Goal: Task Accomplishment & Management: Manage account settings

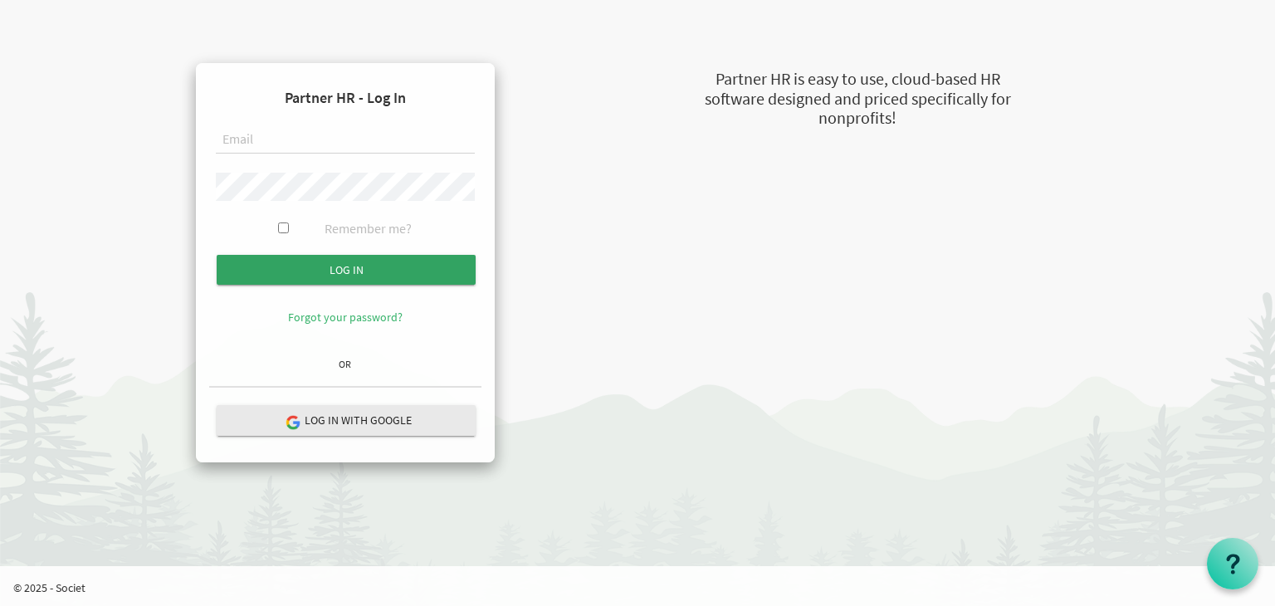
type input "[EMAIL_ADDRESS][DOMAIN_NAME]"
click at [356, 257] on input "submit" at bounding box center [346, 270] width 259 height 30
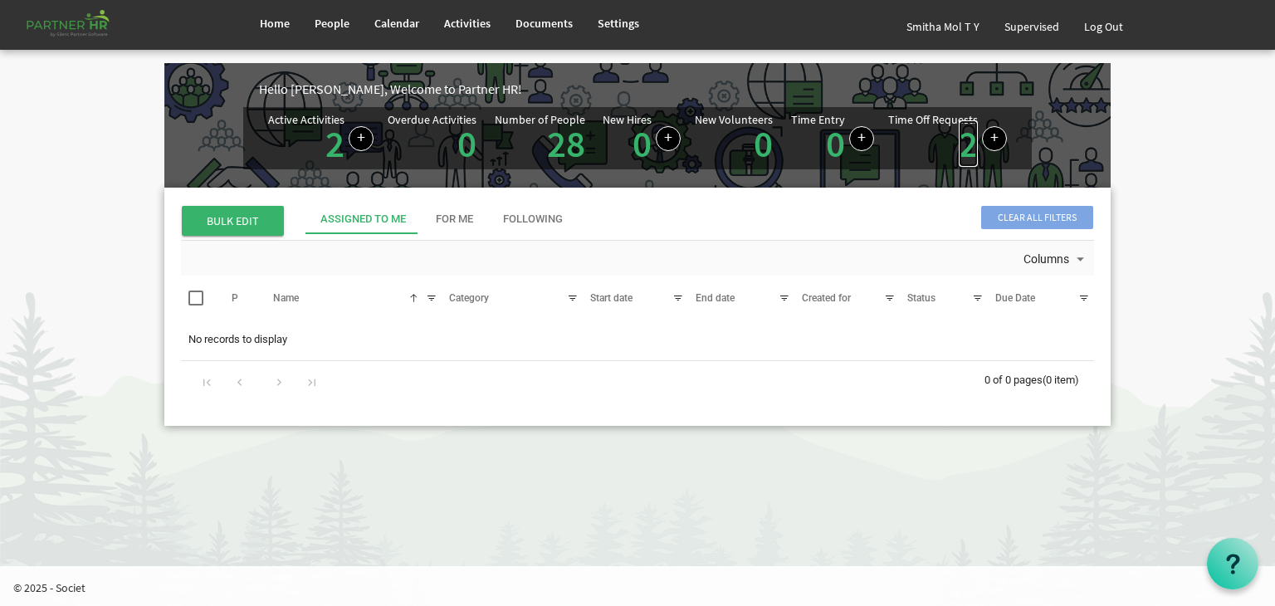
click at [967, 143] on link "2" at bounding box center [968, 143] width 19 height 47
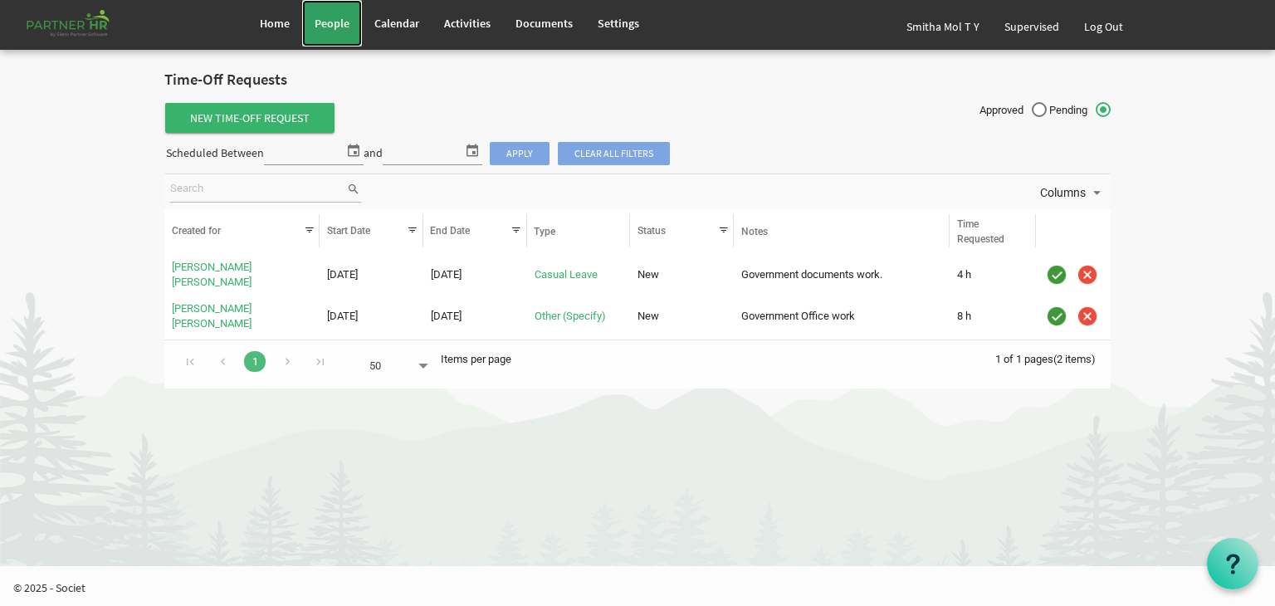
click at [326, 20] on span "People" at bounding box center [332, 23] width 35 height 15
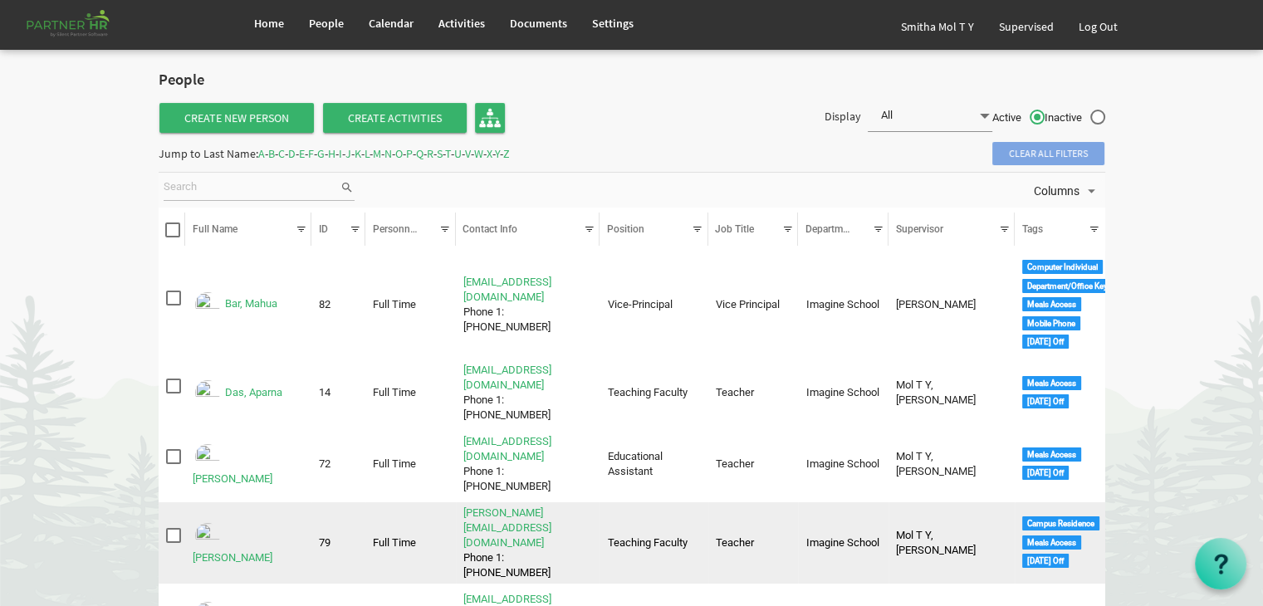
click at [203, 521] on img "Ekka, Shobha Rani is template cell column header Full Name" at bounding box center [208, 536] width 30 height 30
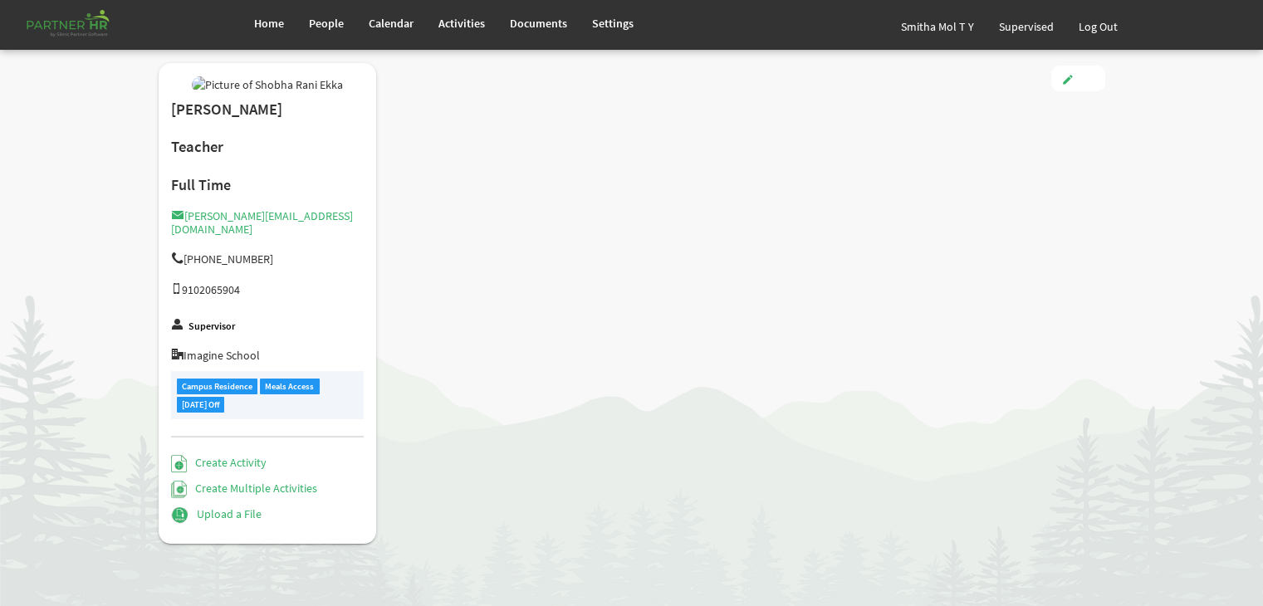
scroll to position [96, 0]
type input "Full Time"
type input "Teaching Faculty"
type input "Smitha Mol T Y"
type input "4/1/2025"
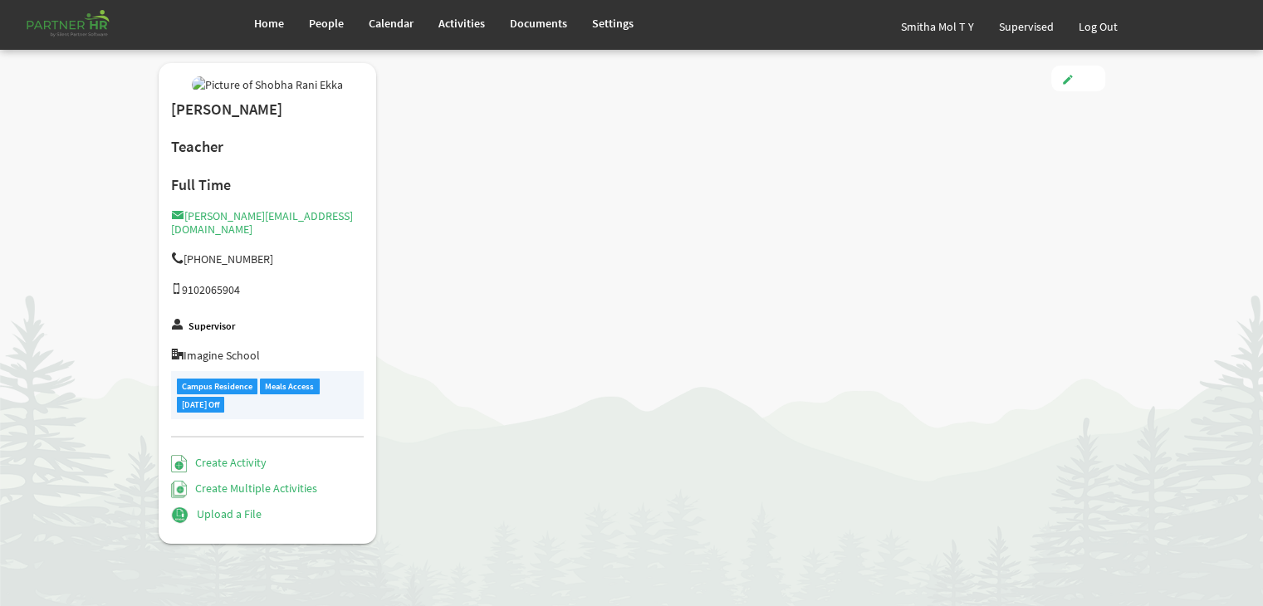
type input "Female"
type input "11/7/1985"
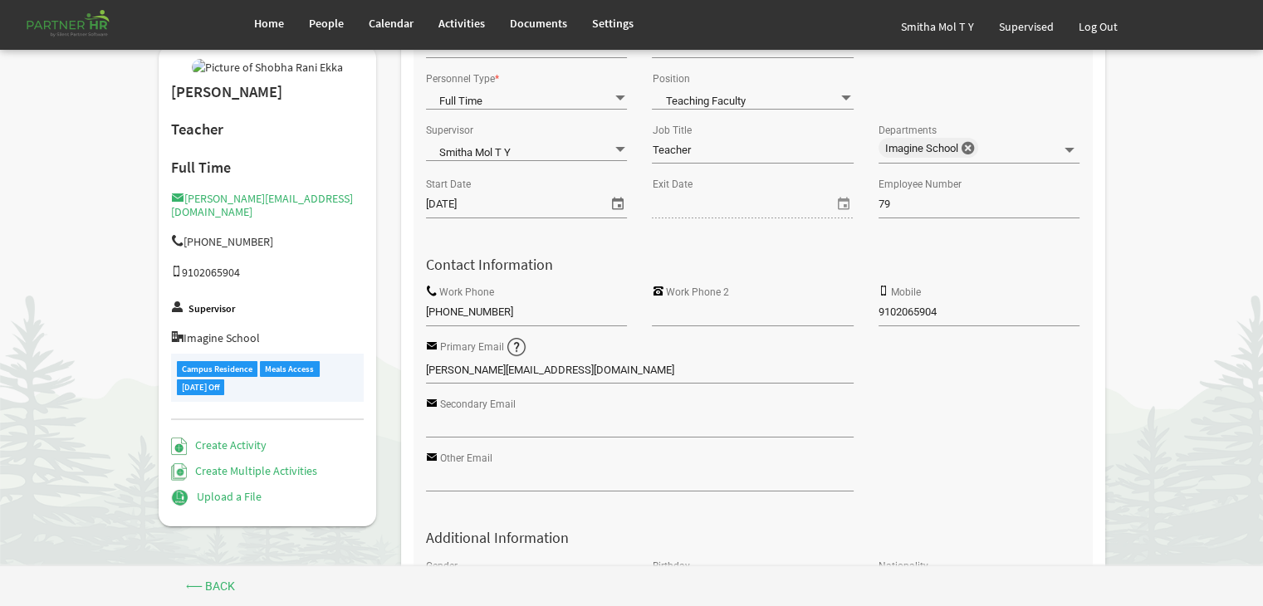
click at [1221, 440] on body "Home People Calendar" at bounding box center [631, 476] width 1263 height 1144
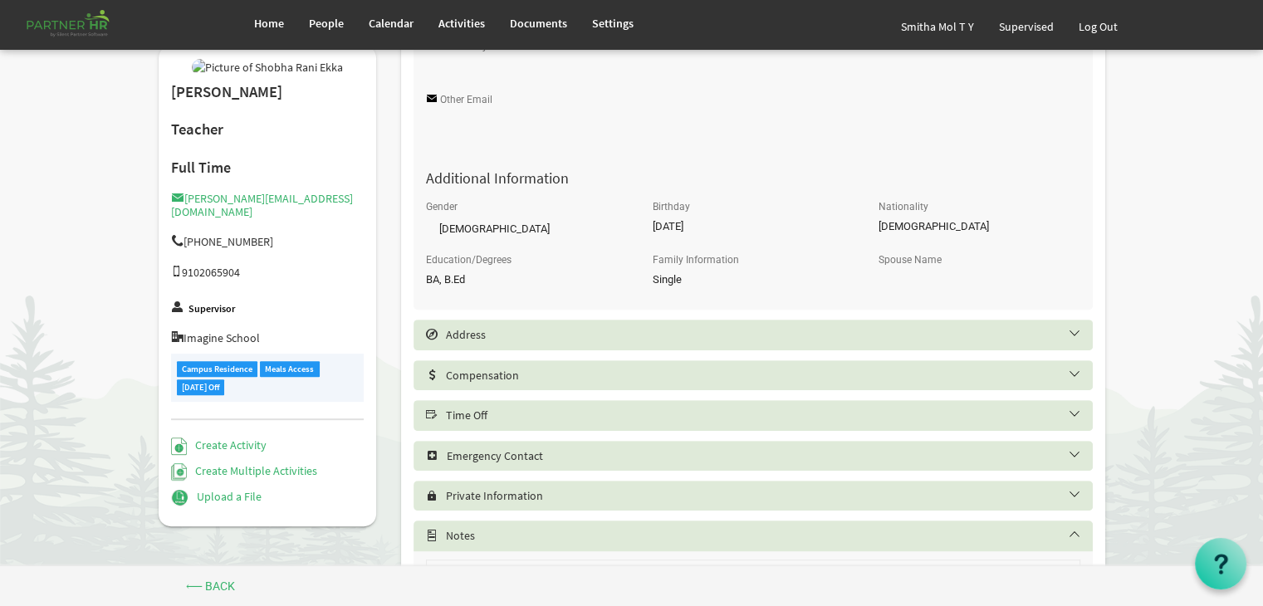
scroll to position [661, 0]
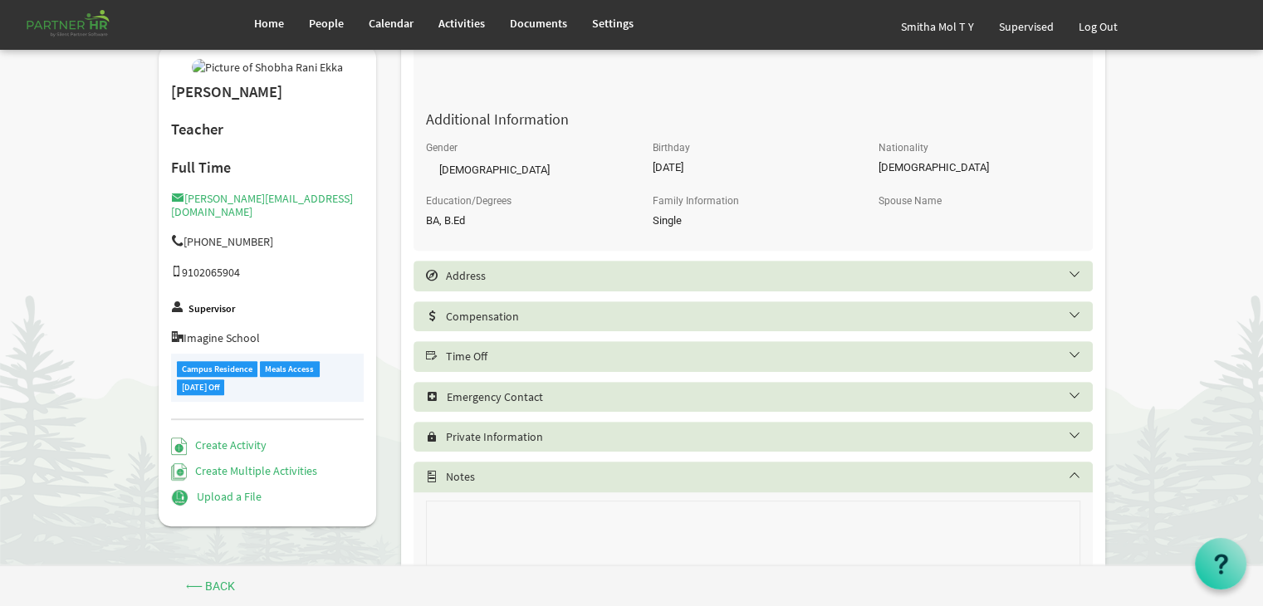
click at [634, 360] on h5 "Time Off" at bounding box center [765, 356] width 679 height 13
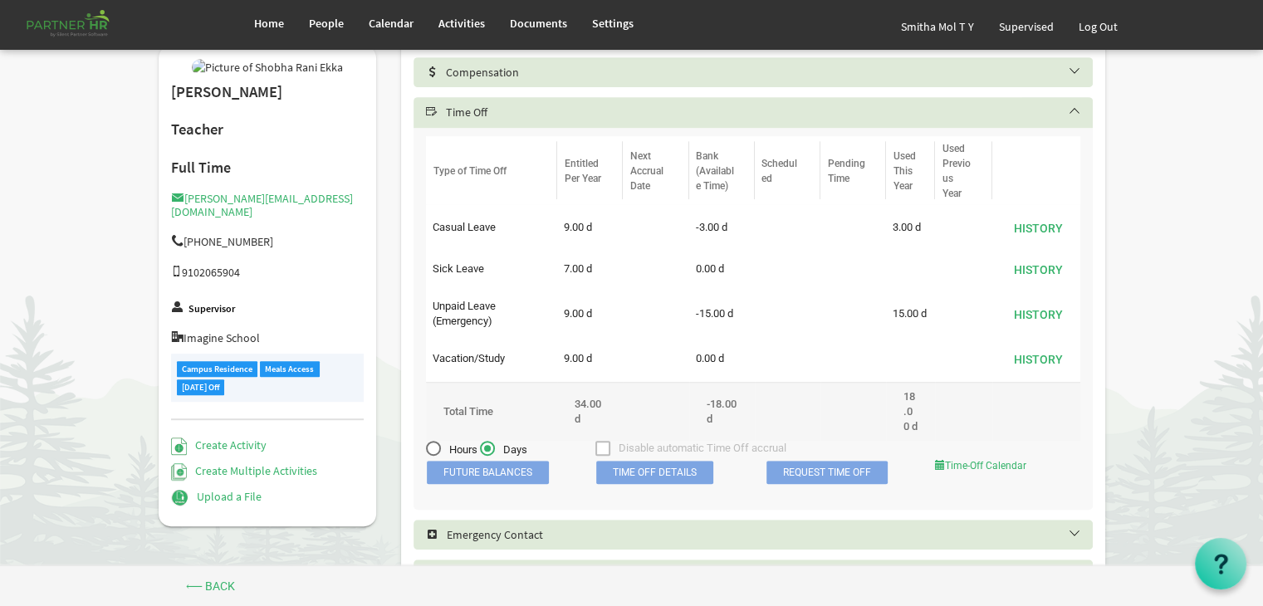
scroll to position [375, 0]
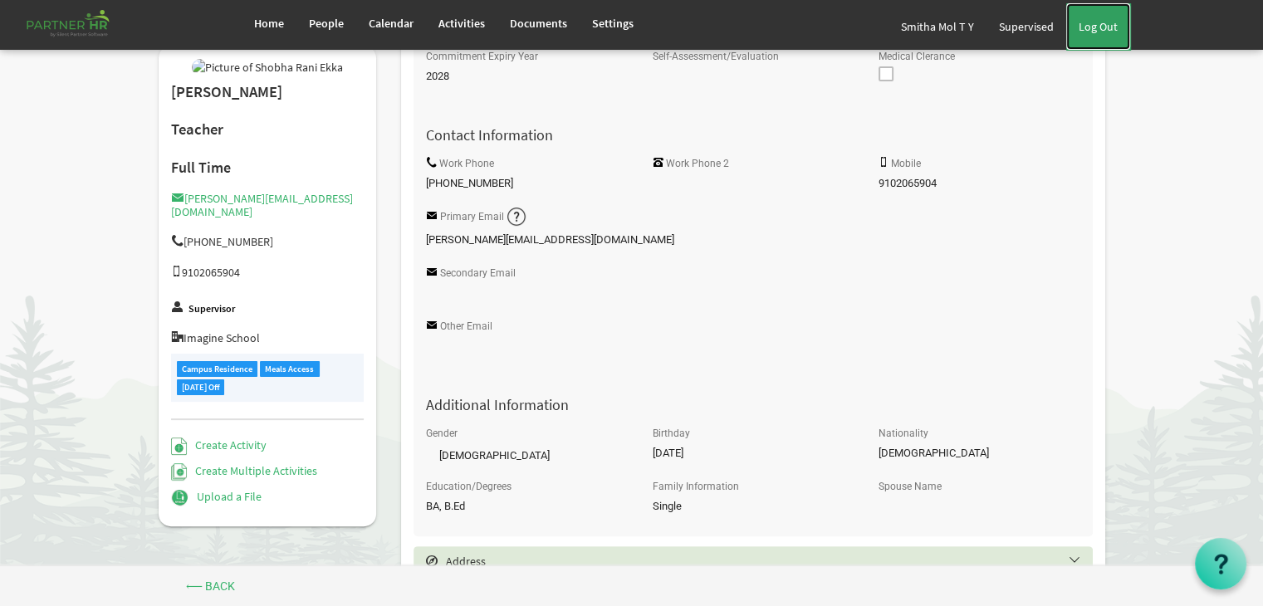
click at [1095, 22] on link "Log Out" at bounding box center [1098, 26] width 64 height 47
